Goal: Navigation & Orientation: Find specific page/section

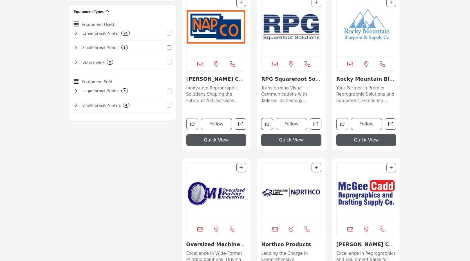
scroll to position [346, 0]
click at [77, 61] on icon at bounding box center [76, 62] width 5 height 5
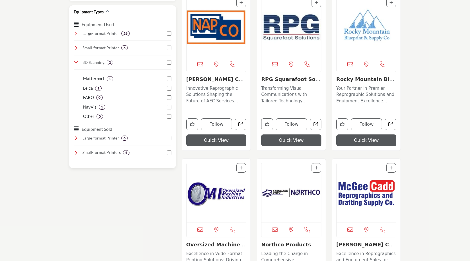
click at [77, 61] on icon at bounding box center [76, 62] width 5 height 5
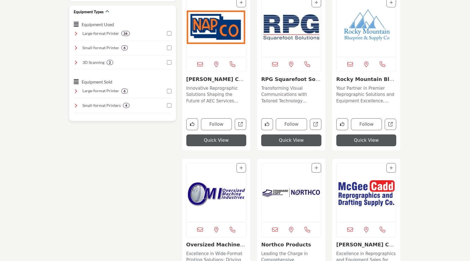
click at [76, 46] on icon at bounding box center [76, 48] width 5 height 5
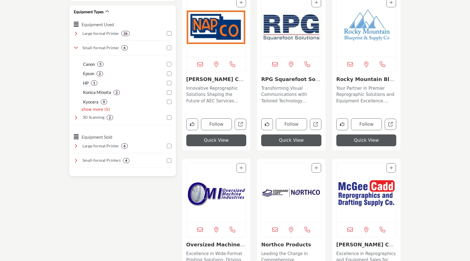
click at [76, 46] on icon at bounding box center [76, 48] width 5 height 5
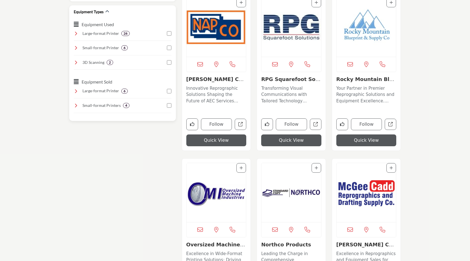
click at [74, 35] on icon at bounding box center [76, 33] width 5 height 5
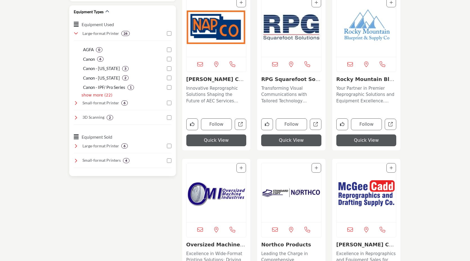
click at [74, 35] on icon at bounding box center [76, 33] width 5 height 5
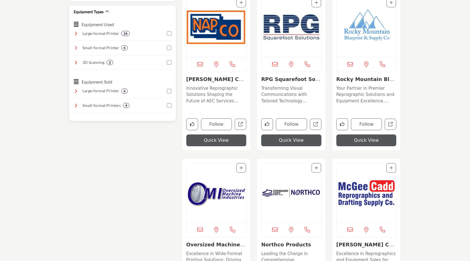
click at [77, 63] on icon at bounding box center [76, 62] width 5 height 5
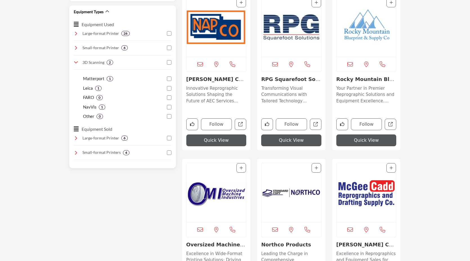
click at [77, 63] on icon at bounding box center [76, 62] width 5 height 5
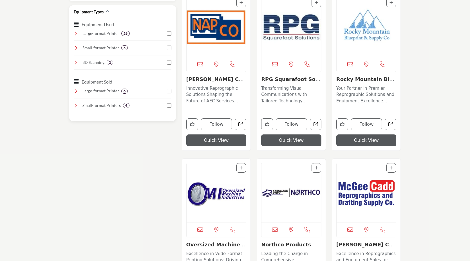
click at [75, 92] on icon at bounding box center [76, 91] width 5 height 5
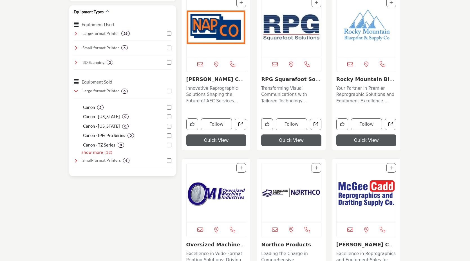
click at [75, 92] on icon at bounding box center [76, 91] width 5 height 5
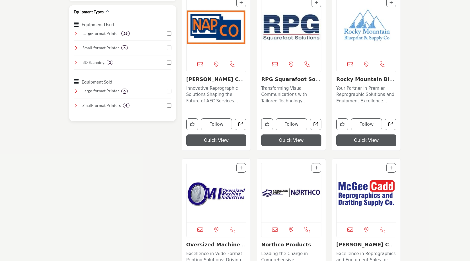
click at [75, 107] on icon at bounding box center [76, 105] width 5 height 5
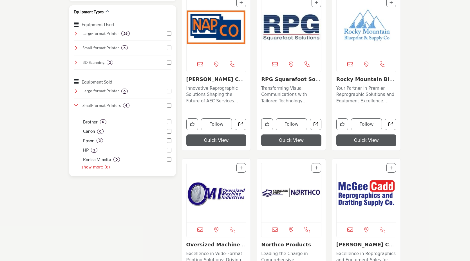
click at [75, 107] on icon at bounding box center [76, 105] width 5 height 5
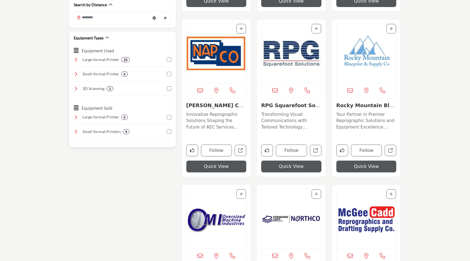
scroll to position [309, 0]
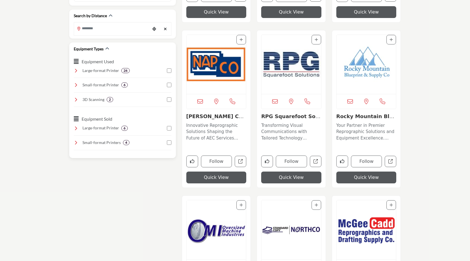
click at [77, 70] on icon at bounding box center [76, 70] width 5 height 5
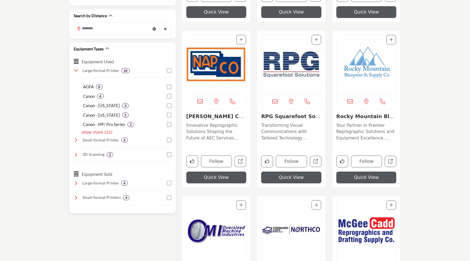
click at [77, 70] on icon at bounding box center [76, 70] width 5 height 5
